Goal: Communication & Community: Answer question/provide support

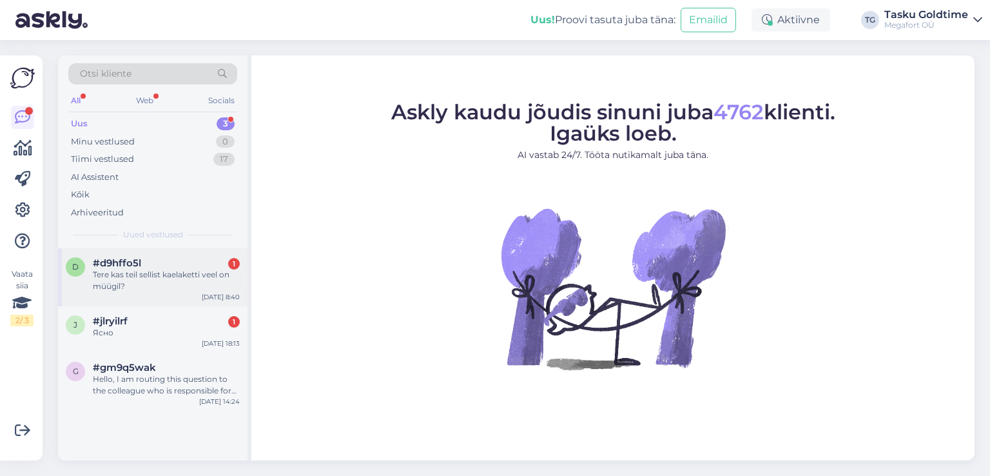
click at [159, 284] on div "Tere kas teil sellist kaelaketti veel on müügil?" at bounding box center [166, 280] width 147 height 23
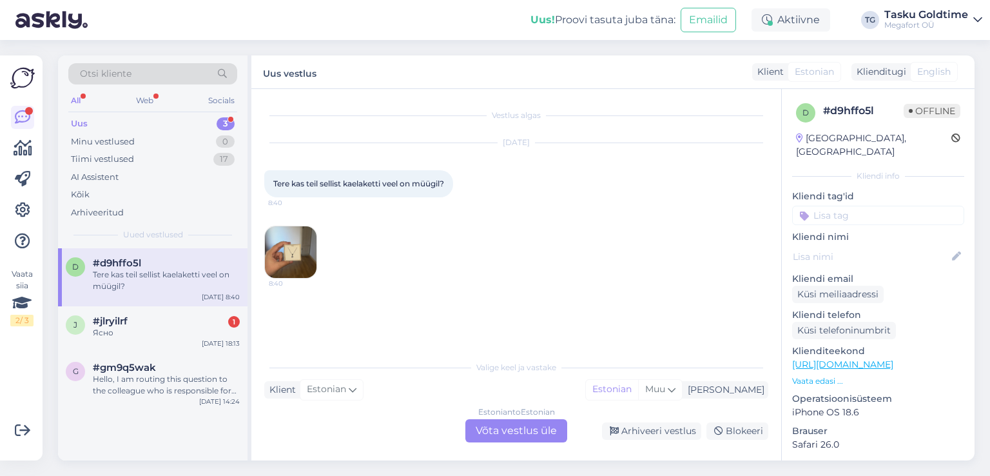
click at [302, 240] on img at bounding box center [291, 252] width 52 height 52
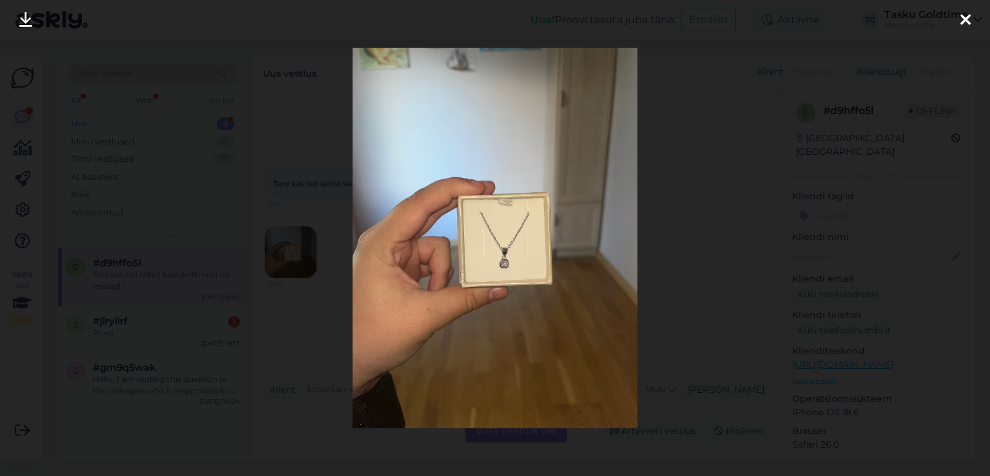
click at [215, 231] on div at bounding box center [495, 238] width 990 height 476
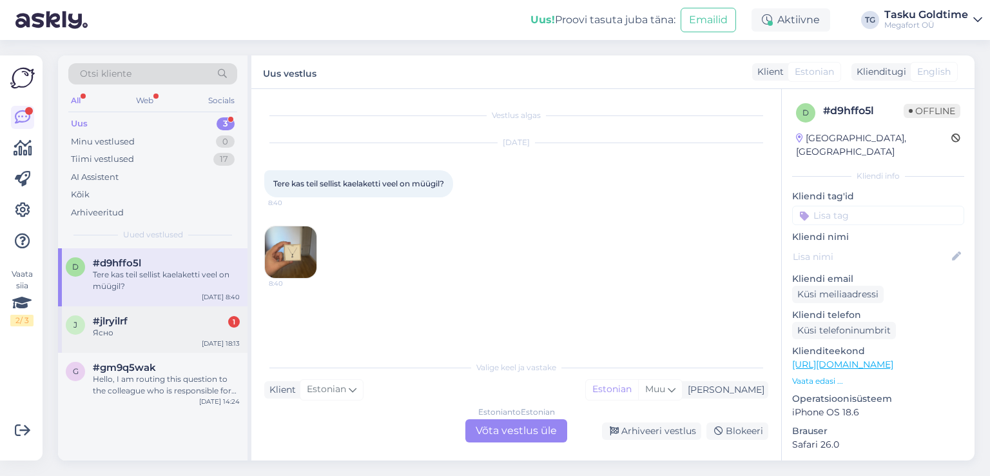
click at [142, 336] on div "Ясно" at bounding box center [166, 333] width 147 height 12
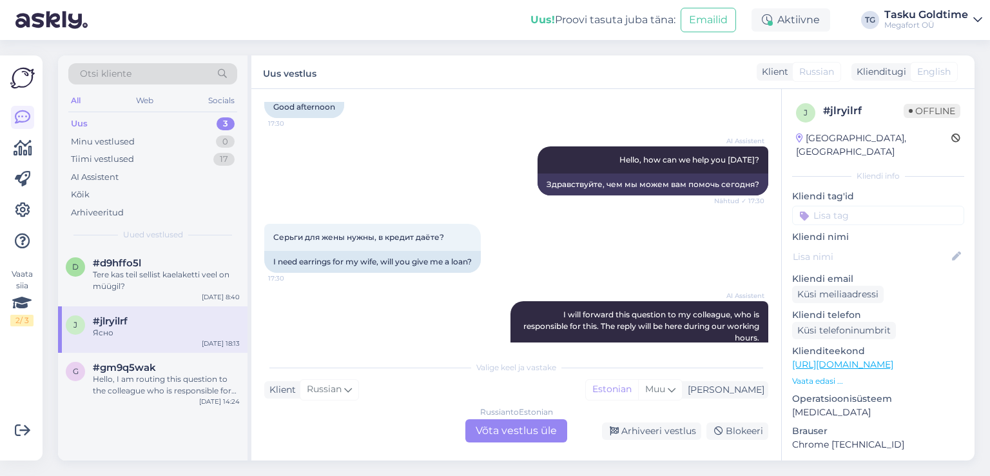
scroll to position [235, 0]
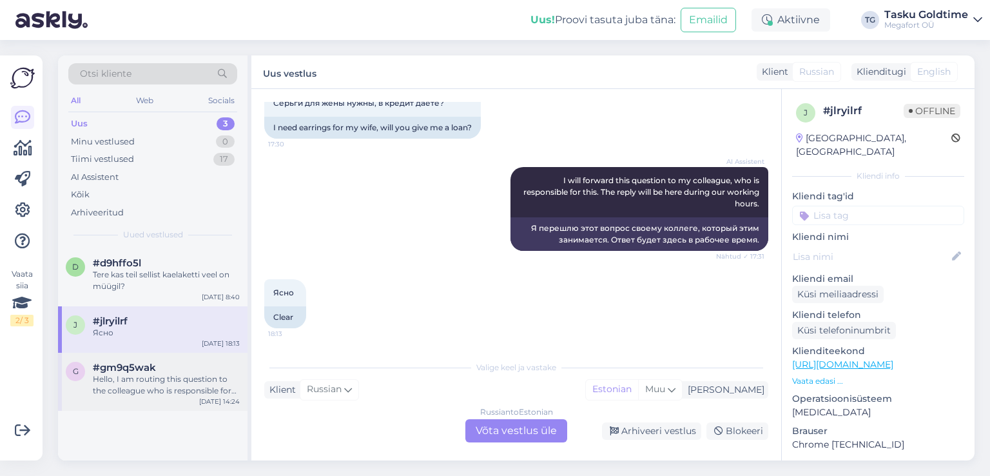
click at [208, 399] on div "[DATE] 14:24" at bounding box center [219, 401] width 41 height 10
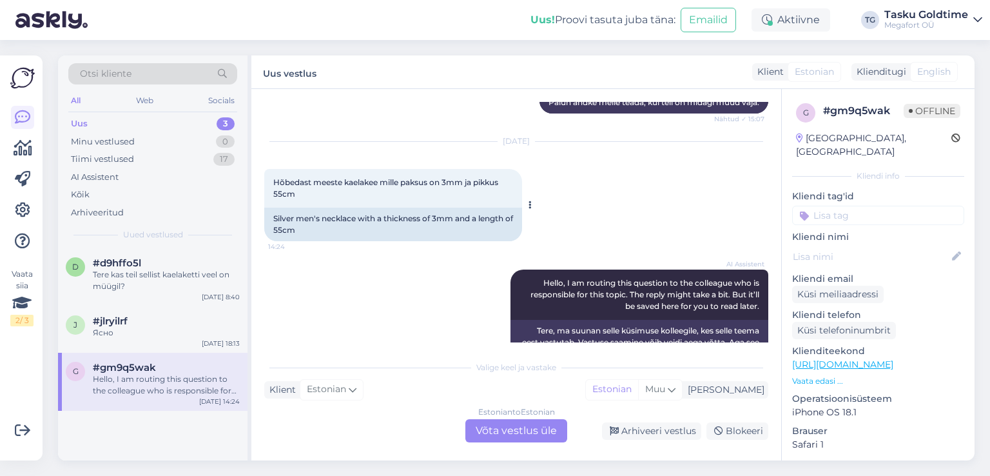
scroll to position [657, 0]
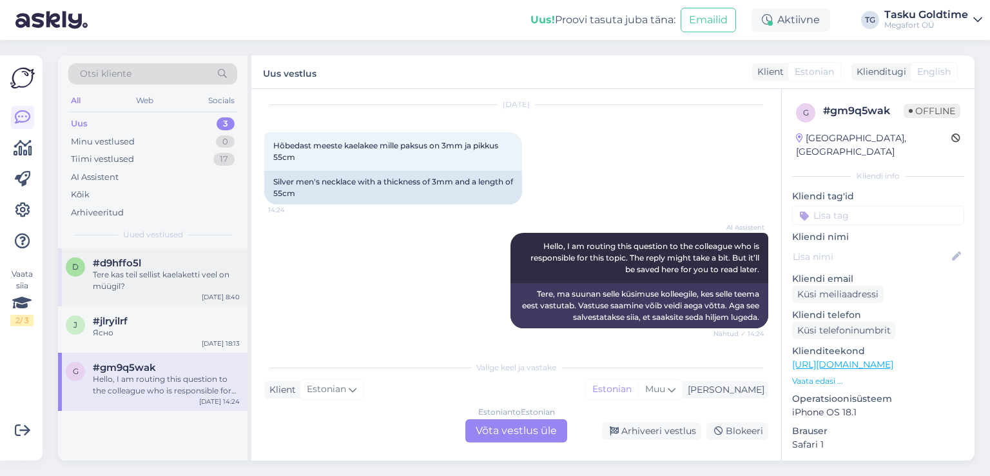
click at [175, 275] on div "Tere kas teil sellist kaelaketti veel on müügil?" at bounding box center [166, 280] width 147 height 23
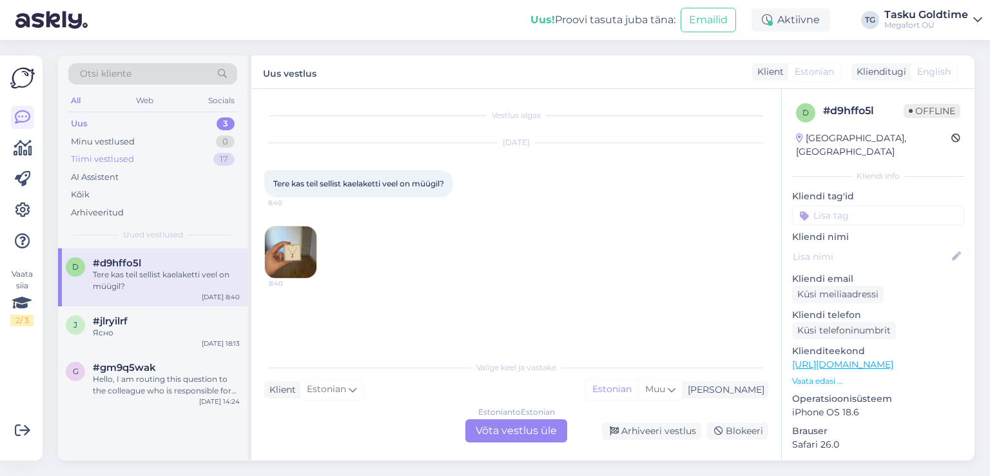
click at [217, 158] on div "17" at bounding box center [223, 159] width 21 height 13
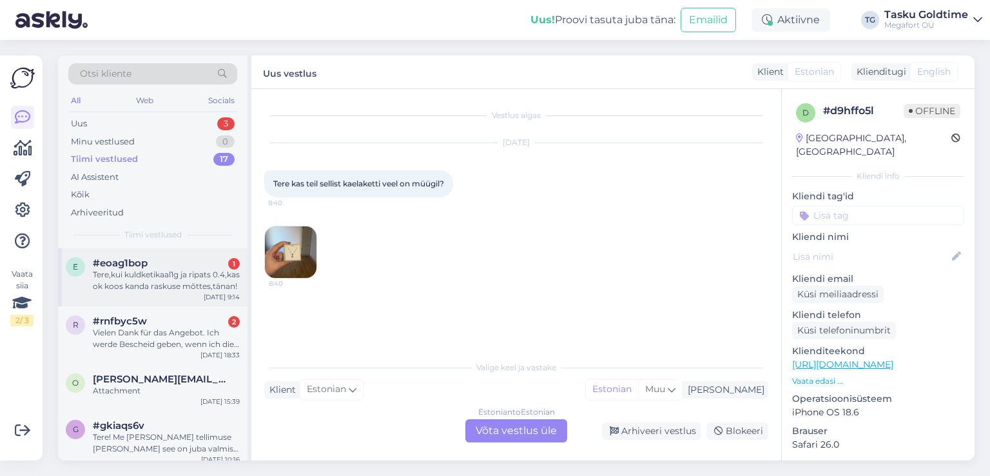
click at [188, 292] on div "e #eoag1bop 1 Tere,kui kuldketikaal1g ja ripats 0.4,kas ok koos kanda raskuse m…" at bounding box center [153, 277] width 190 height 58
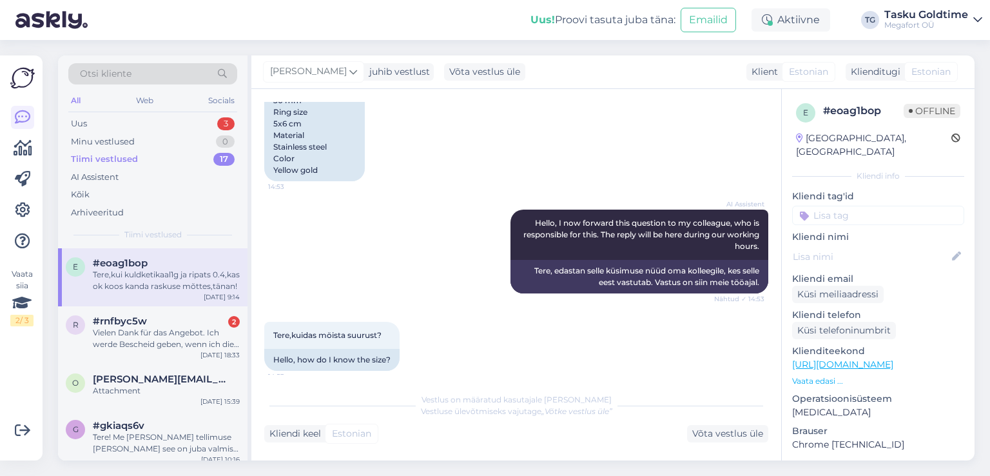
scroll to position [1115, 0]
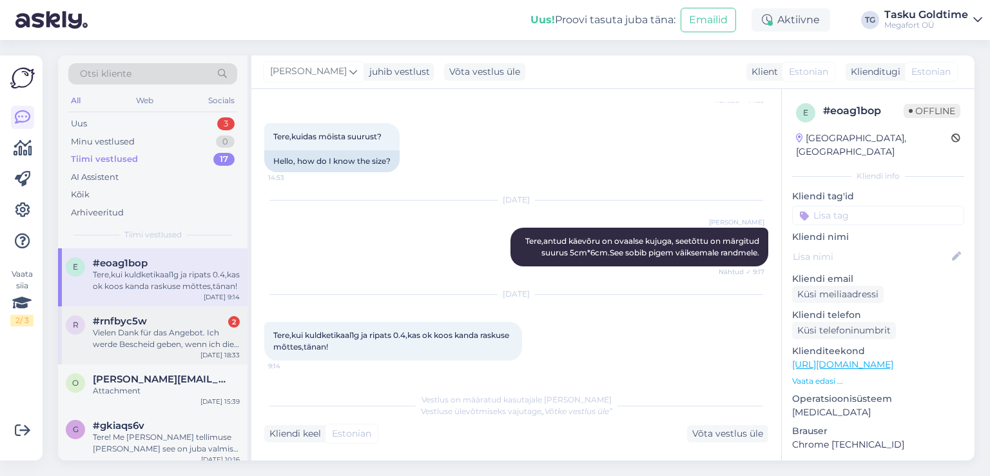
click at [206, 322] on div "#rnfbyc5w 2" at bounding box center [166, 321] width 147 height 12
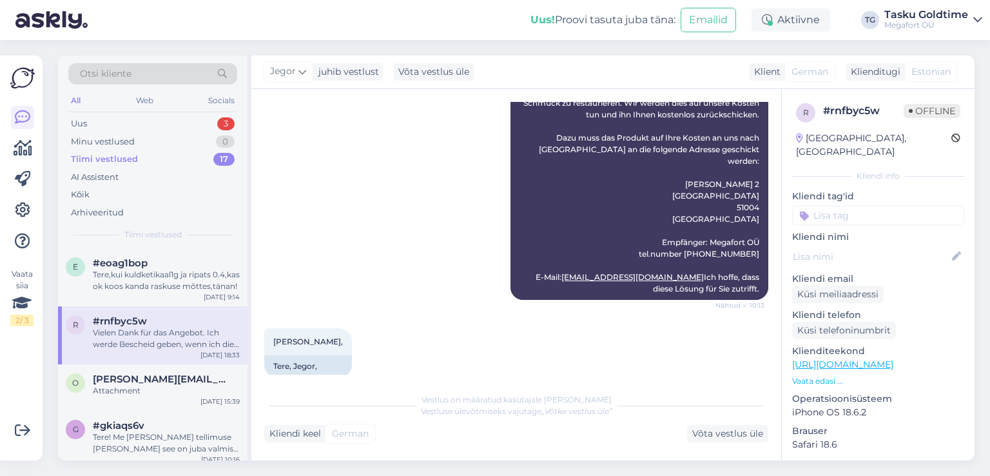
scroll to position [1641, 0]
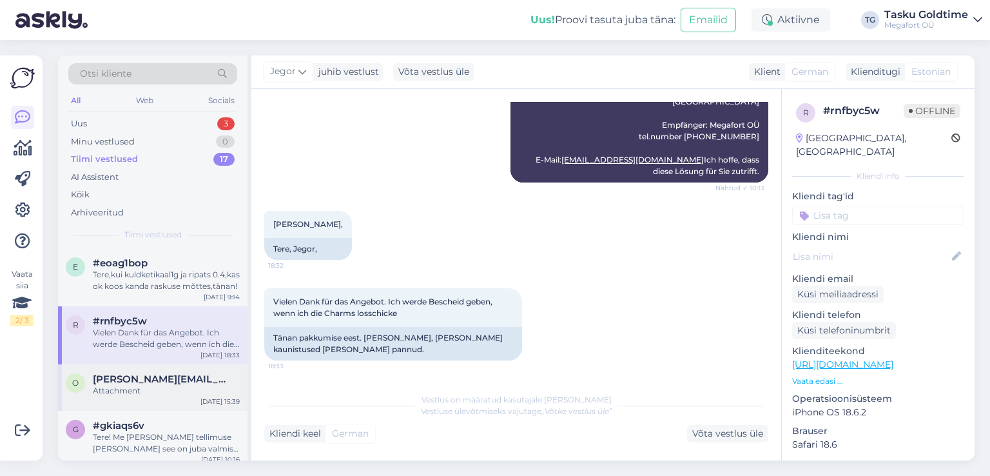
click at [175, 395] on div "Attachment" at bounding box center [166, 391] width 147 height 12
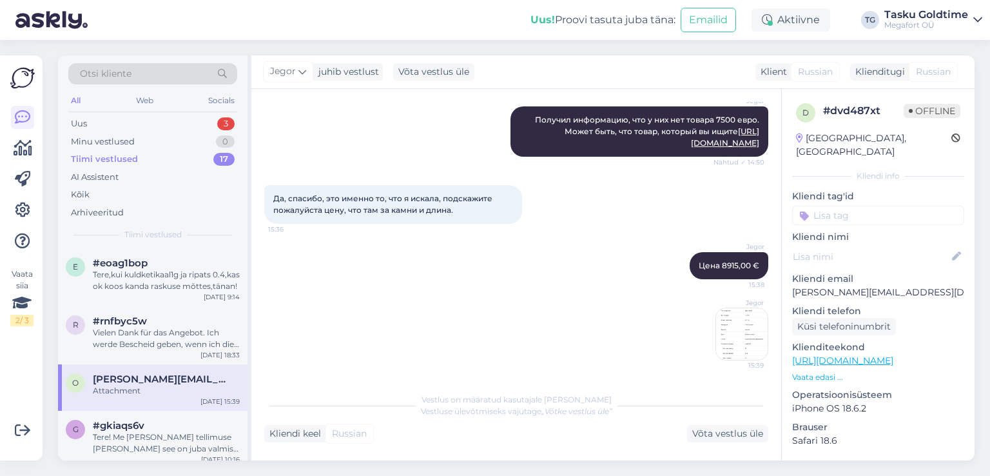
scroll to position [629, 0]
click at [716, 338] on img at bounding box center [742, 334] width 52 height 52
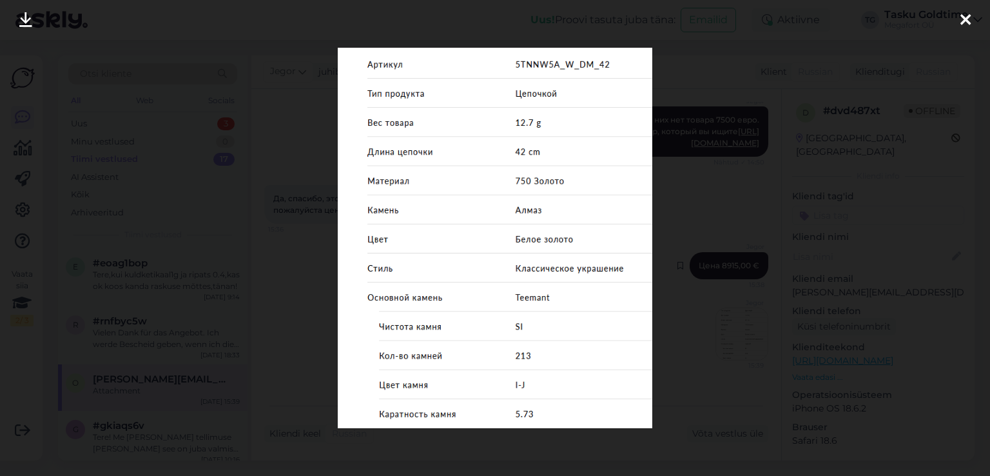
drag, startPoint x: 712, startPoint y: 251, endPoint x: 696, endPoint y: 248, distance: 15.9
click at [710, 251] on div at bounding box center [495, 238] width 990 height 476
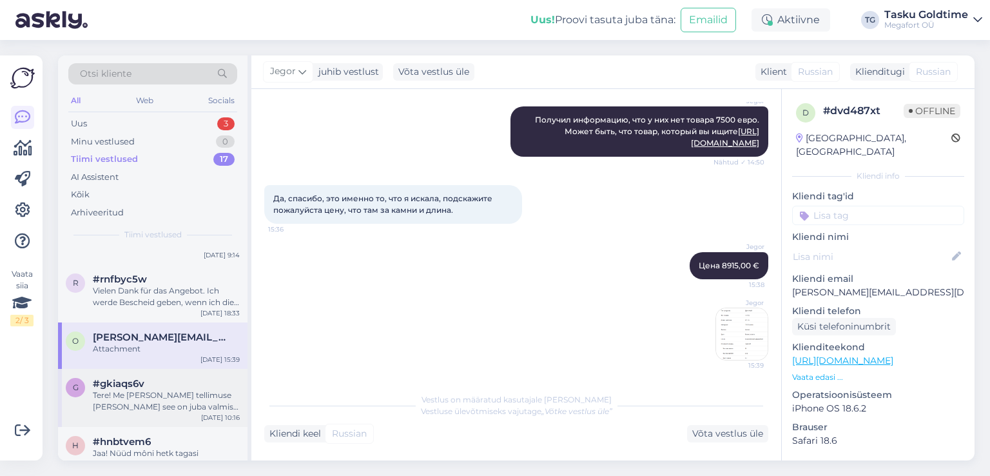
scroll to position [64, 0]
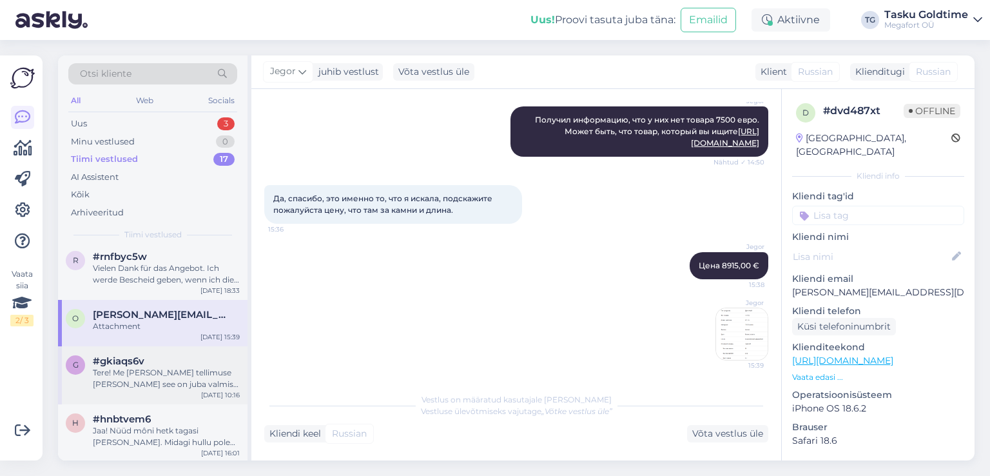
click at [182, 383] on div "Tere! Me [PERSON_NAME] tellimuse [PERSON_NAME] see on juba valmis pandud. [PERS…" at bounding box center [166, 378] width 147 height 23
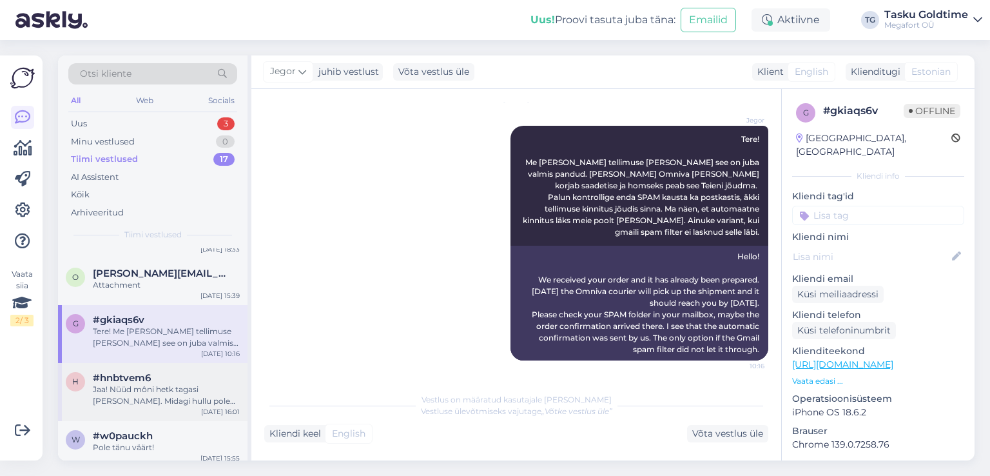
scroll to position [129, 0]
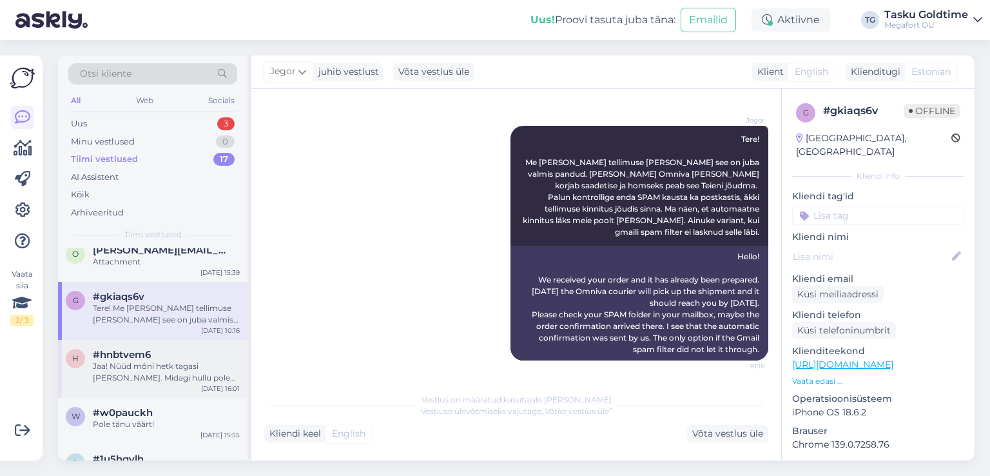
click at [206, 378] on div "Jaa! Nüüd môni hetk tagasi [PERSON_NAME]. Midagi hullu polegi, lihtsalt oli soo…" at bounding box center [166, 371] width 147 height 23
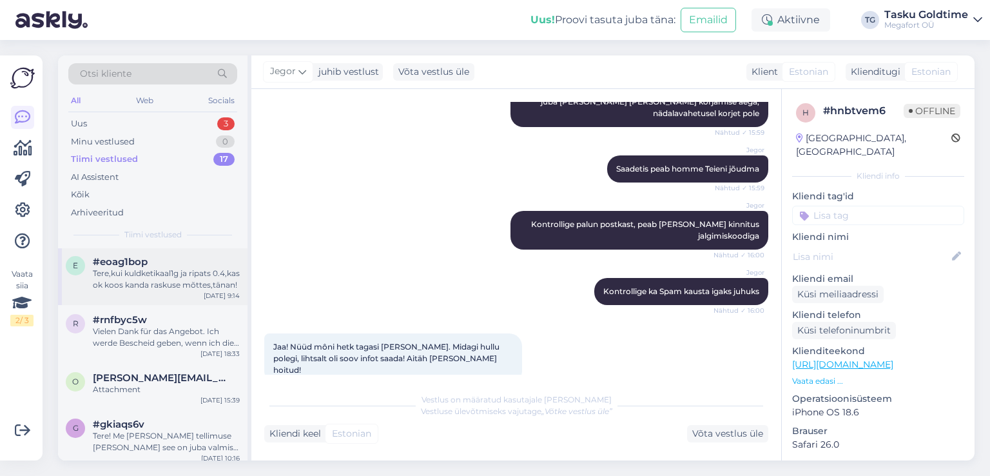
scroll to position [0, 0]
click at [213, 280] on div "Tere,kui kuldketikaal1g ja ripats 0.4,kas ok koos kanda raskuse mõttes,tänan!" at bounding box center [166, 280] width 147 height 23
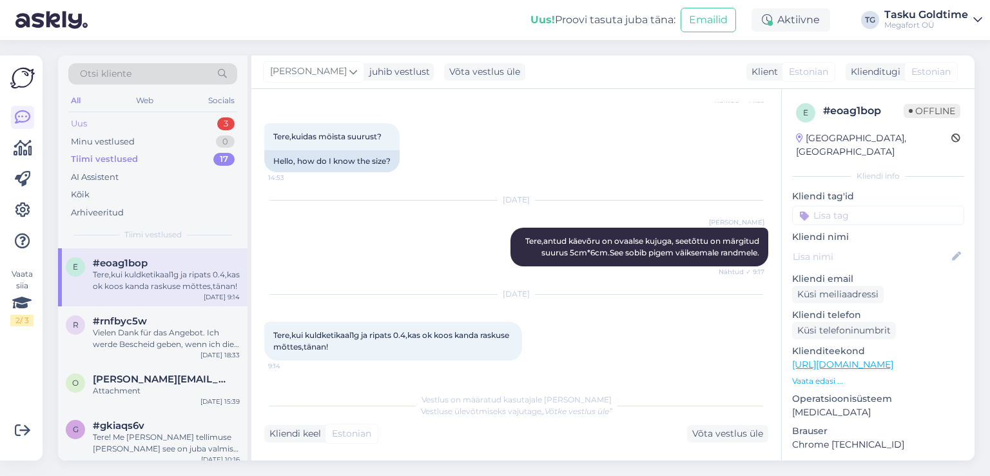
click at [186, 122] on div "Uus 3" at bounding box center [152, 124] width 169 height 18
